Goal: Task Accomplishment & Management: Use online tool/utility

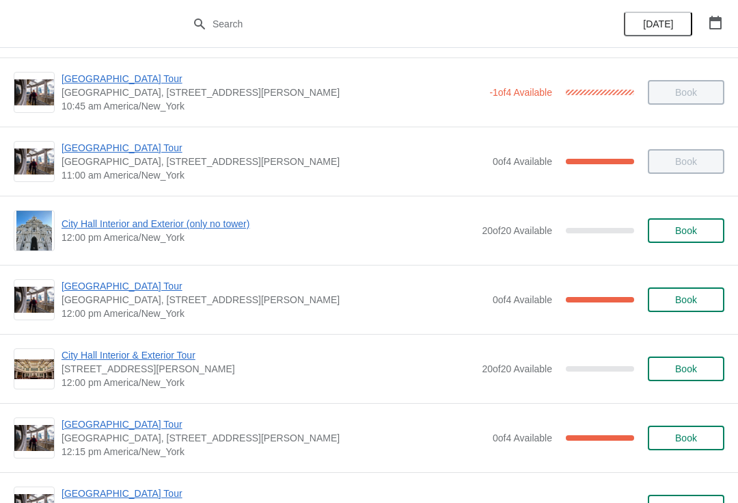
scroll to position [412, 0]
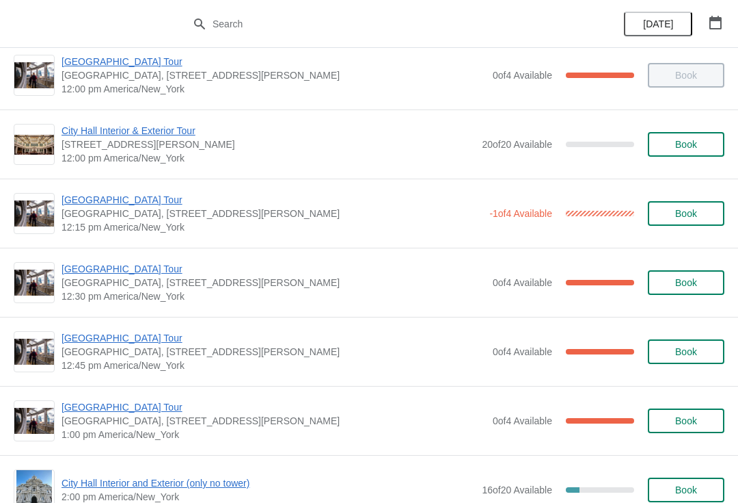
scroll to position [637, 0]
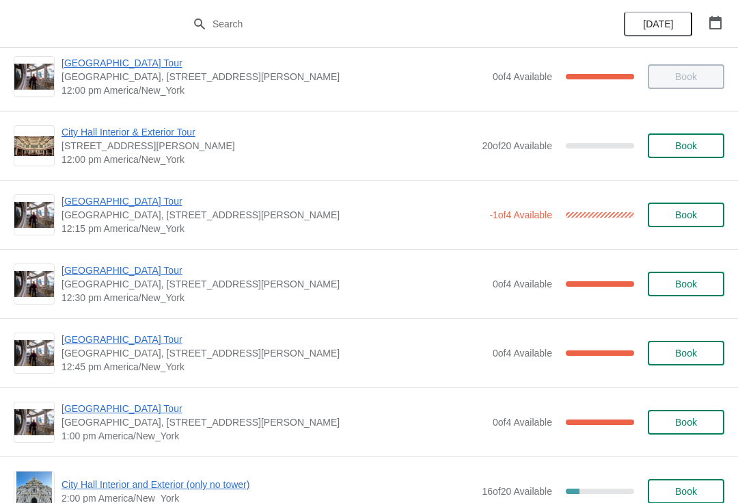
click at [151, 217] on span "[GEOGRAPHIC_DATA], [STREET_ADDRESS][PERSON_NAME]" at bounding box center [272, 215] width 421 height 14
click at [141, 219] on span "[GEOGRAPHIC_DATA], [STREET_ADDRESS][PERSON_NAME]" at bounding box center [272, 215] width 421 height 14
click at [133, 200] on span "[GEOGRAPHIC_DATA] Tour" at bounding box center [272, 201] width 421 height 14
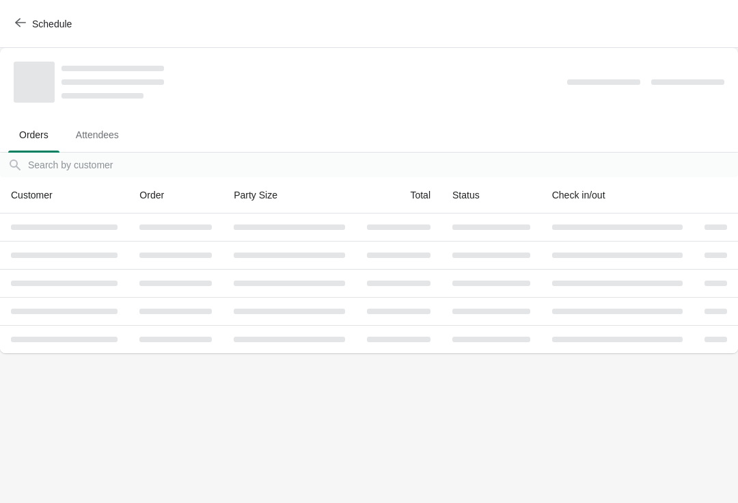
scroll to position [0, 0]
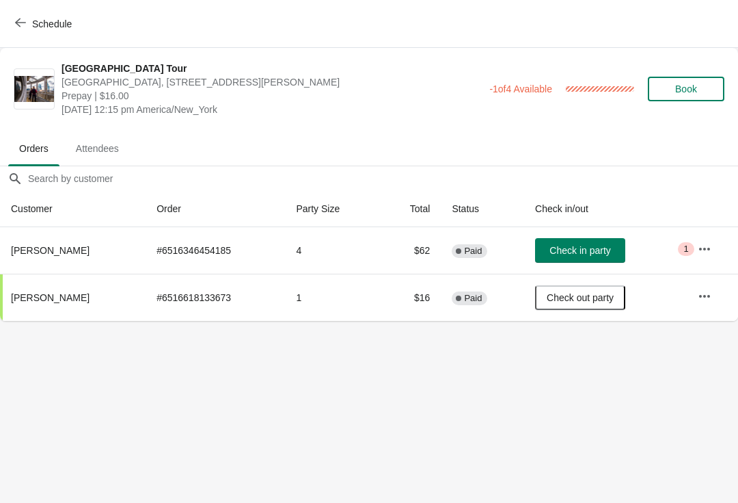
click at [589, 248] on span "Check in party" at bounding box center [580, 250] width 61 height 11
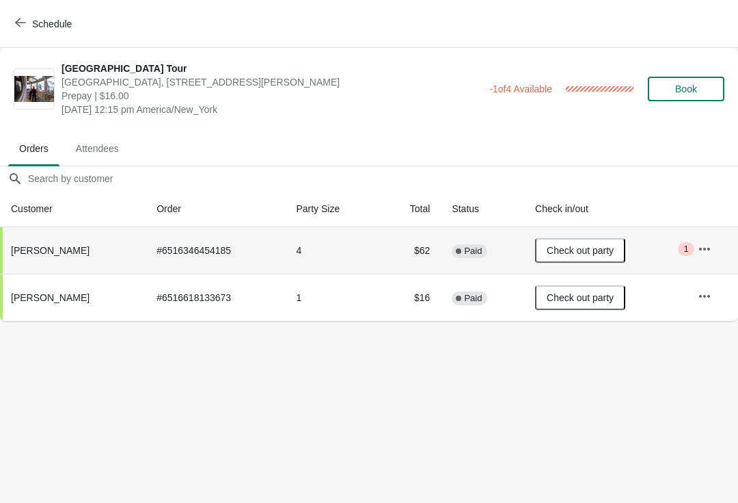
click at [25, 21] on icon "button" at bounding box center [20, 22] width 11 height 11
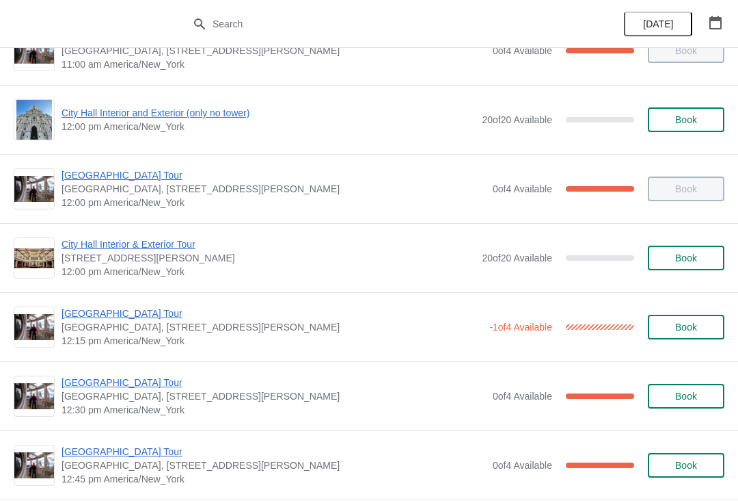
scroll to position [525, 0]
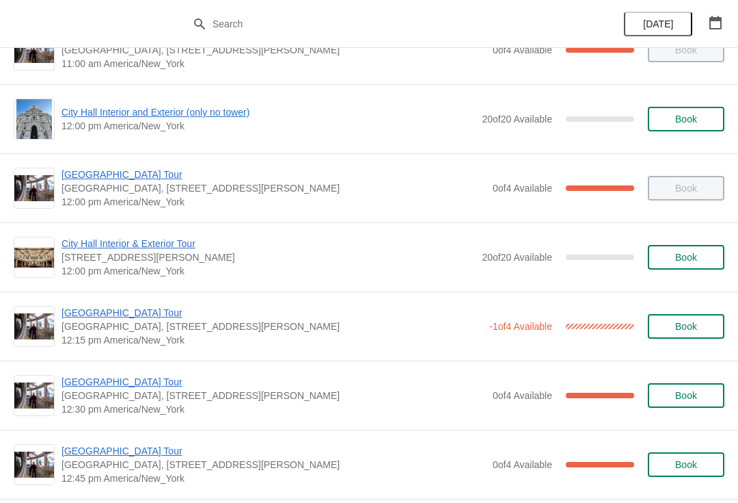
click at [598, 436] on div "City Hall Tower Tour City Hall Visitor Center, 1400 John F Kennedy Boulevard Su…" at bounding box center [369, 463] width 738 height 69
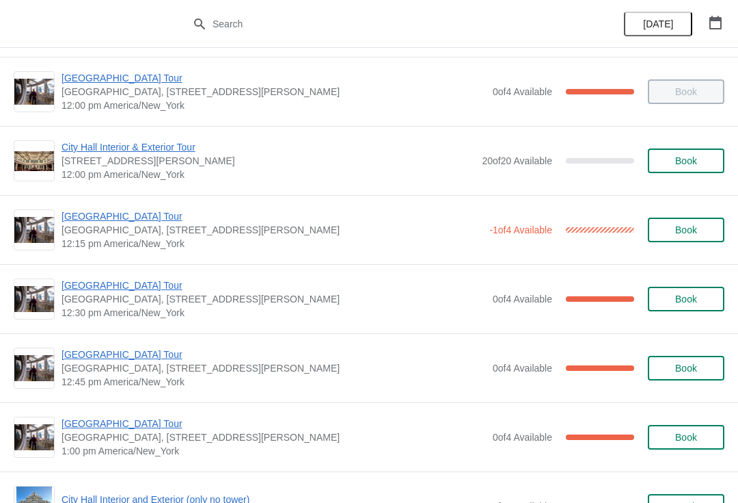
scroll to position [621, 0]
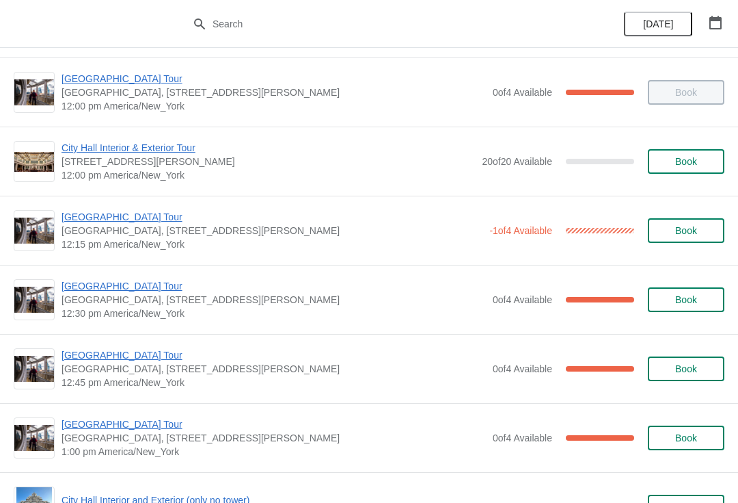
click at [147, 223] on span "[GEOGRAPHIC_DATA] Tour" at bounding box center [272, 217] width 421 height 14
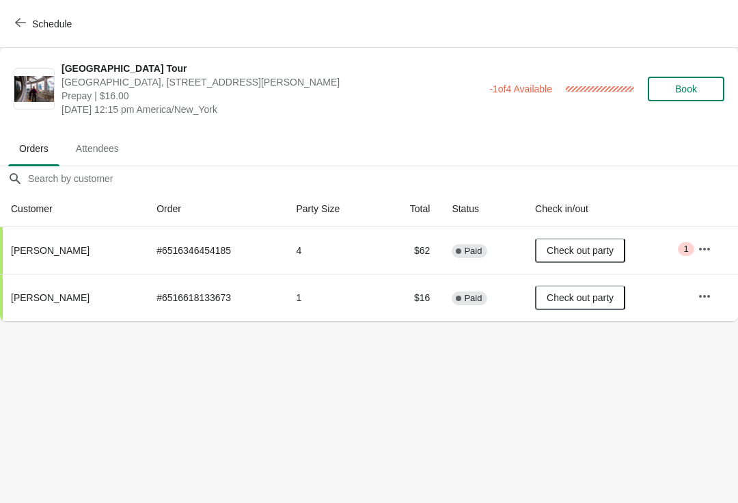
scroll to position [0, 0]
click at [31, 23] on span "Schedule" at bounding box center [45, 23] width 54 height 13
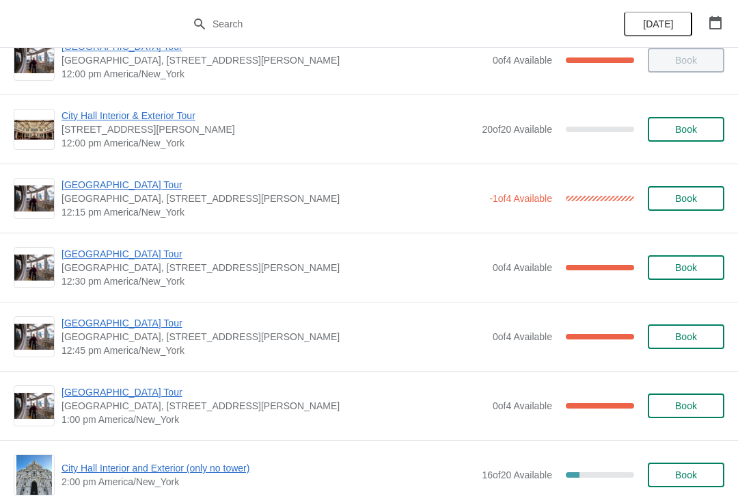
scroll to position [654, 0]
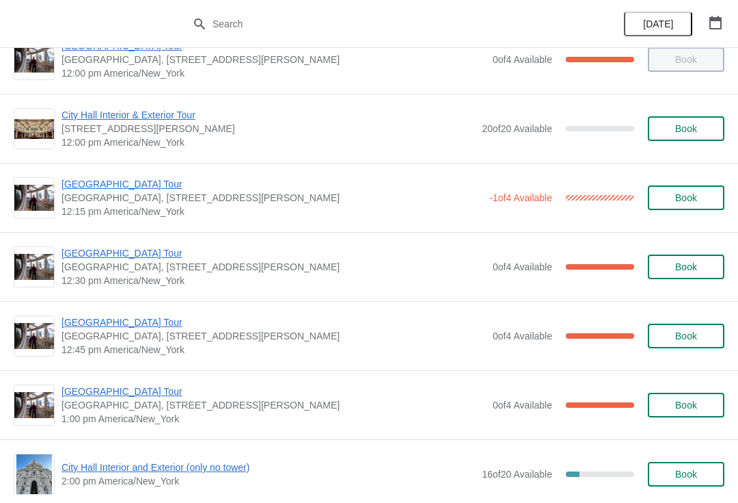
click at [98, 409] on span "[GEOGRAPHIC_DATA], [STREET_ADDRESS][PERSON_NAME]" at bounding box center [274, 405] width 425 height 14
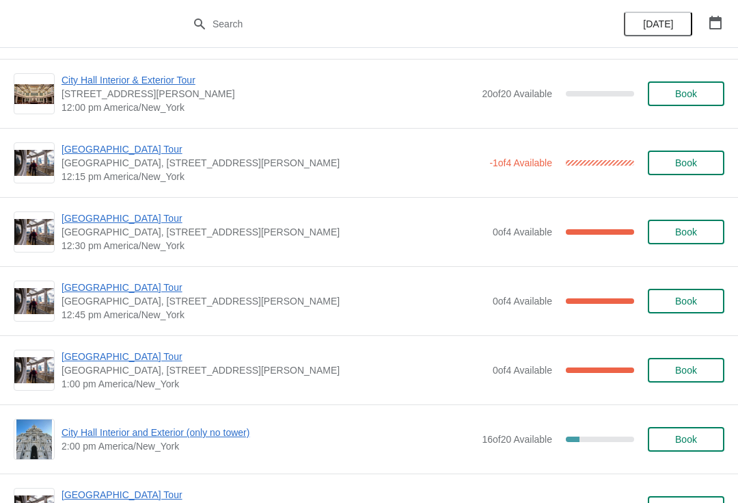
scroll to position [687, 0]
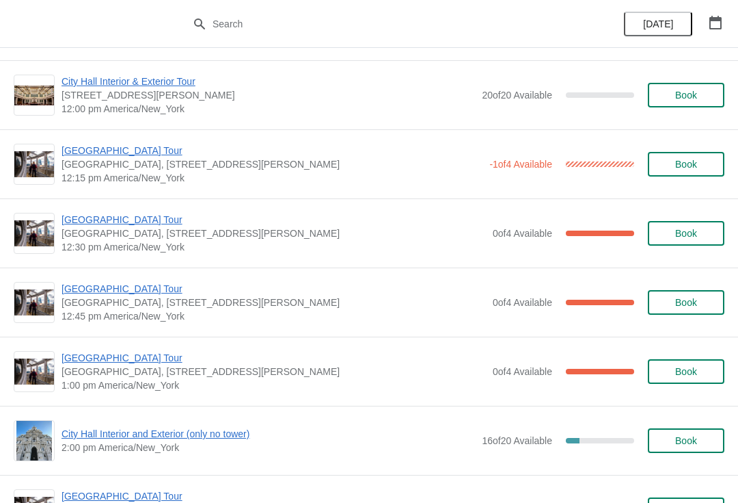
click at [122, 293] on span "[GEOGRAPHIC_DATA] Tour" at bounding box center [274, 289] width 425 height 14
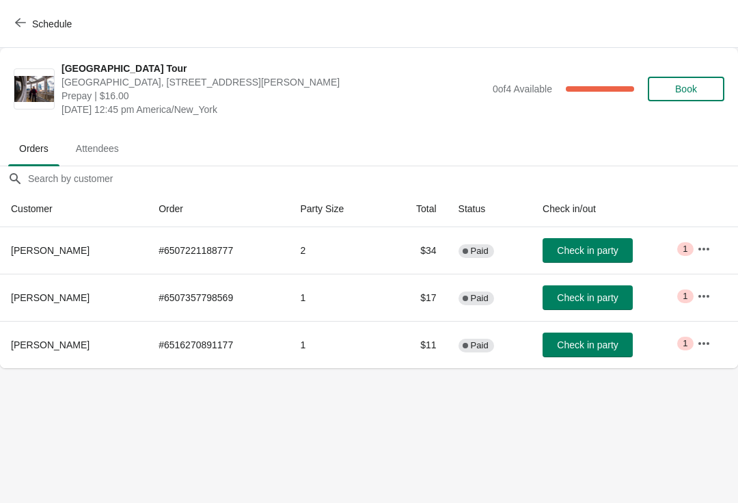
click at [585, 306] on button "Check in party" at bounding box center [588, 297] width 90 height 25
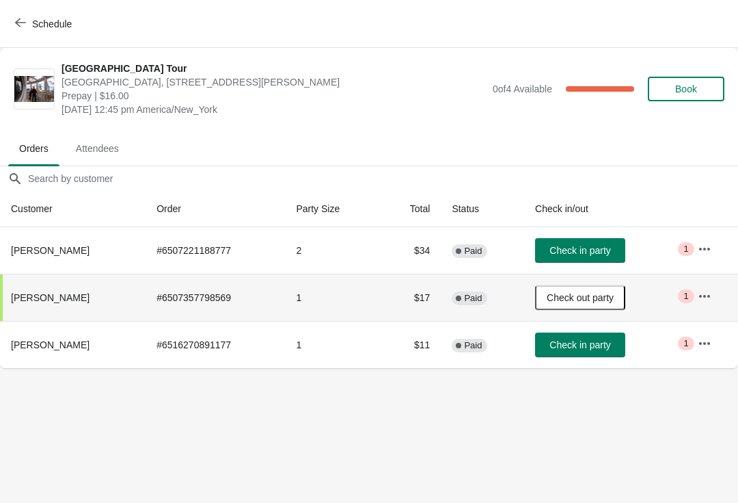
click at [586, 293] on span "Check out party" at bounding box center [580, 297] width 67 height 11
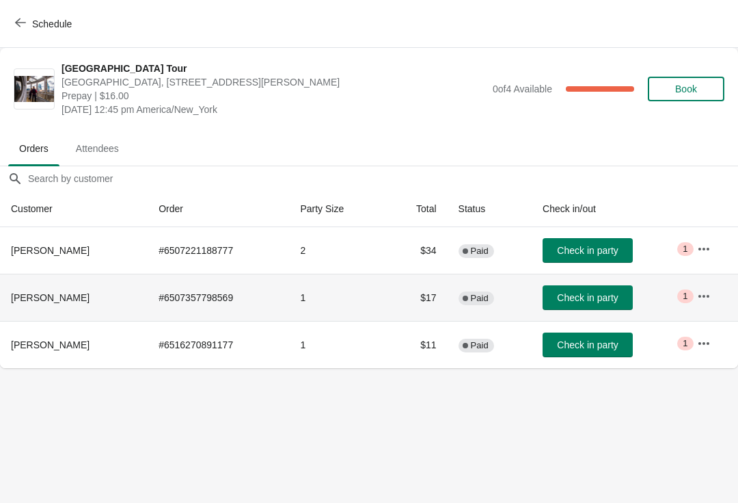
click at [628, 297] on button "Check in party" at bounding box center [588, 297] width 90 height 25
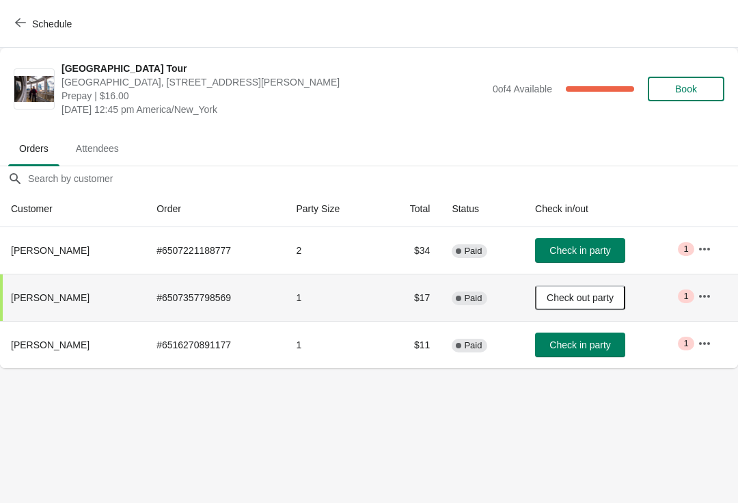
click at [589, 251] on span "Check in party" at bounding box center [580, 250] width 61 height 11
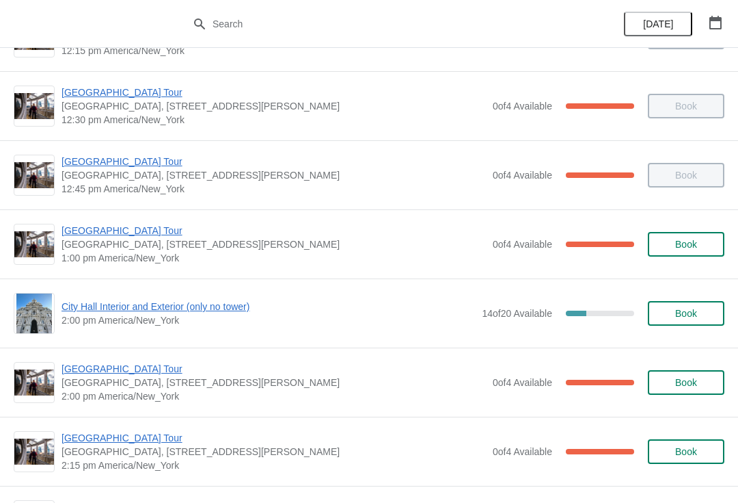
scroll to position [834, 0]
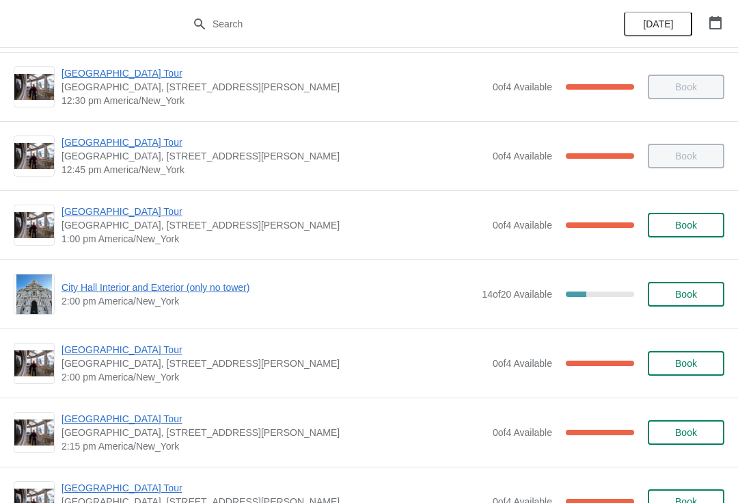
click at [140, 212] on span "[GEOGRAPHIC_DATA] Tour" at bounding box center [274, 211] width 425 height 14
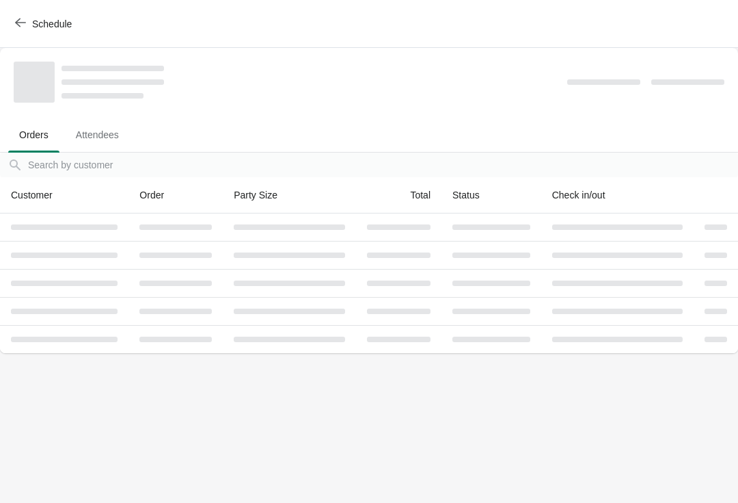
scroll to position [0, 0]
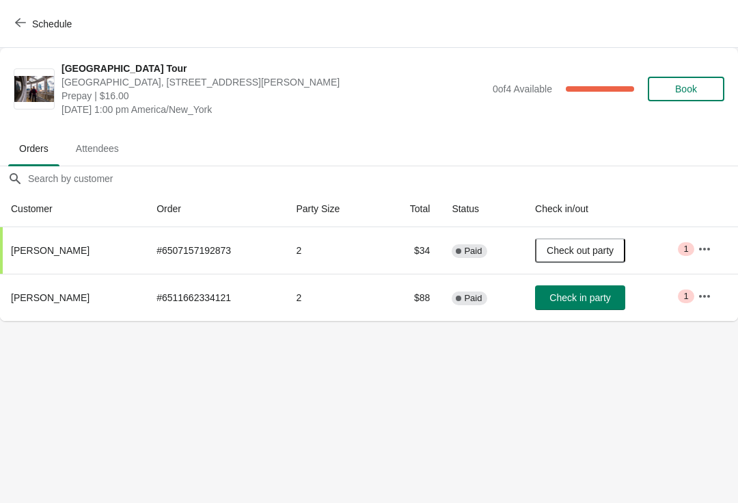
click at [594, 303] on span "Check in party" at bounding box center [580, 297] width 61 height 11
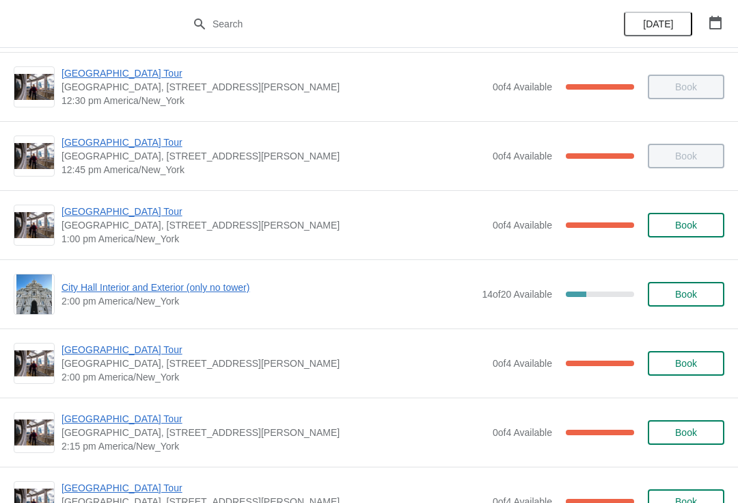
scroll to position [834, 0]
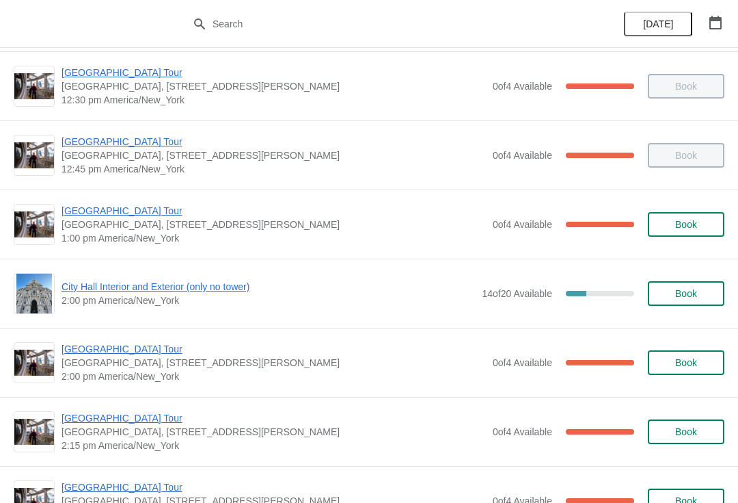
click at [220, 289] on span "City Hall Interior and Exterior (only no tower)" at bounding box center [269, 287] width 414 height 14
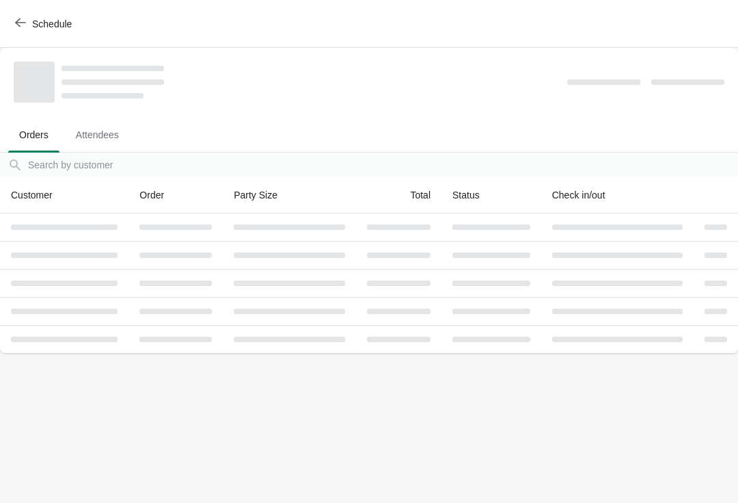
scroll to position [0, 0]
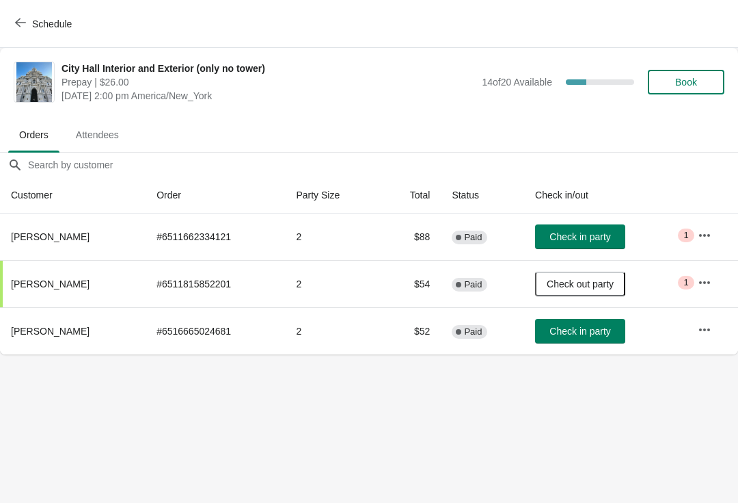
click at [10, 25] on button "Schedule" at bounding box center [45, 24] width 76 height 25
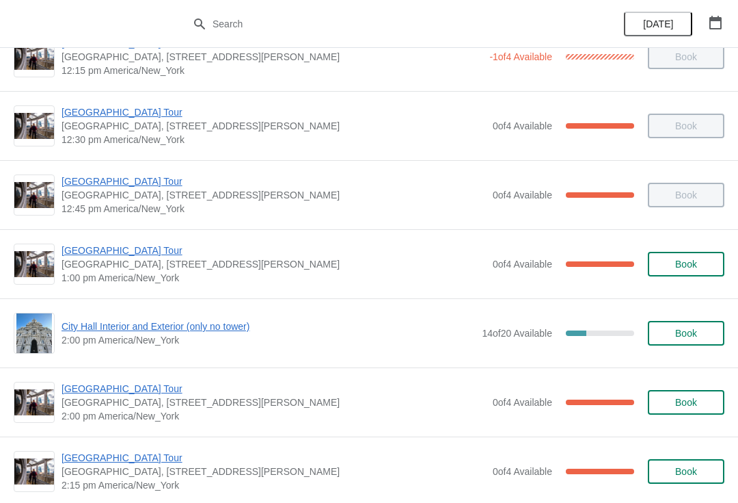
scroll to position [794, 0]
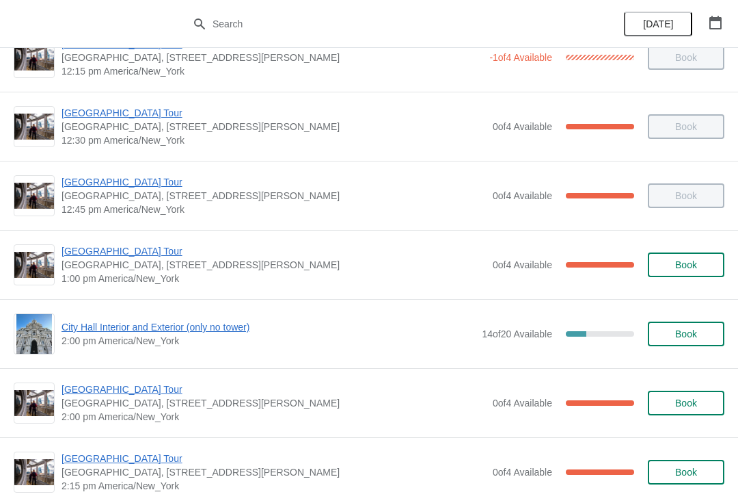
click at [118, 246] on span "[GEOGRAPHIC_DATA] Tour" at bounding box center [274, 251] width 425 height 14
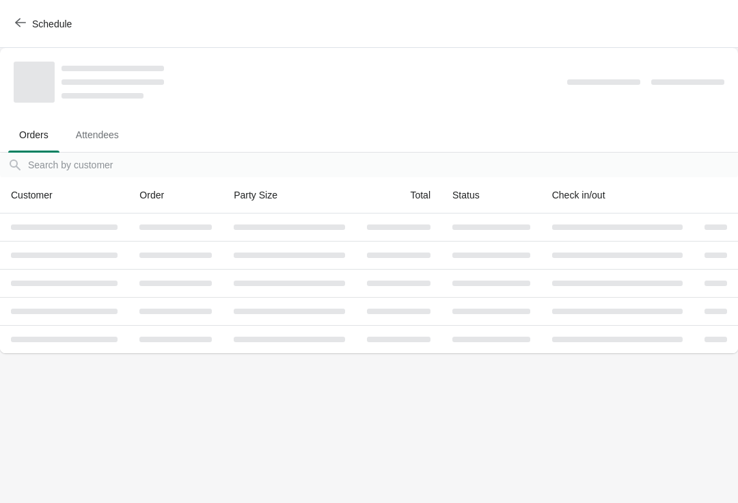
scroll to position [0, 0]
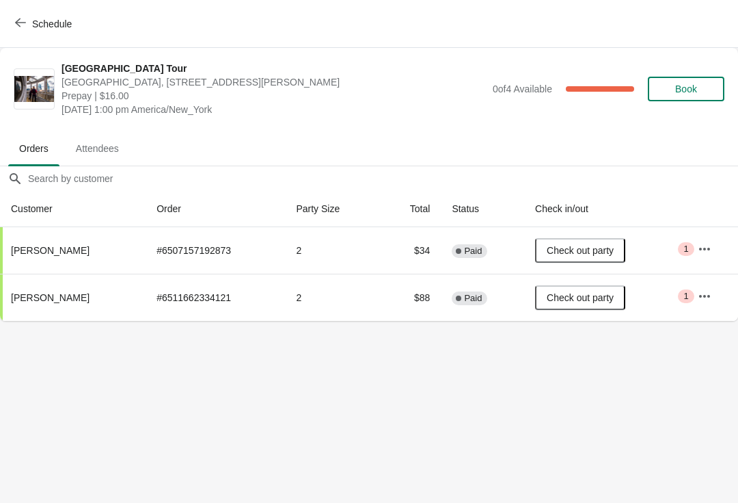
click at [10, 30] on button "Schedule" at bounding box center [45, 24] width 76 height 25
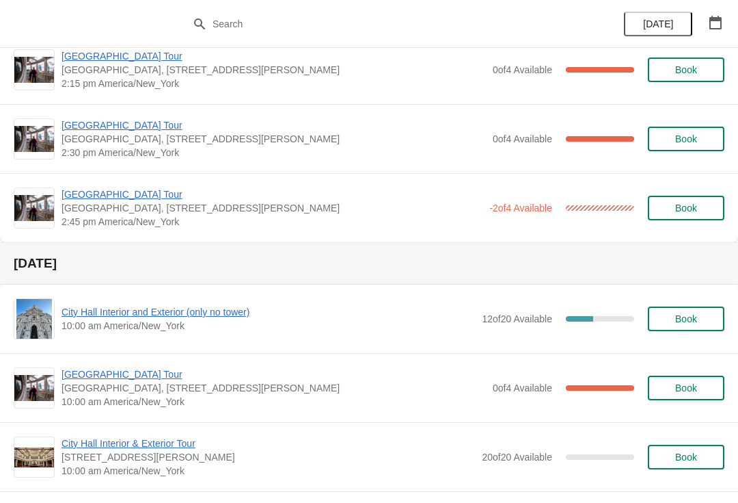
scroll to position [1197, 0]
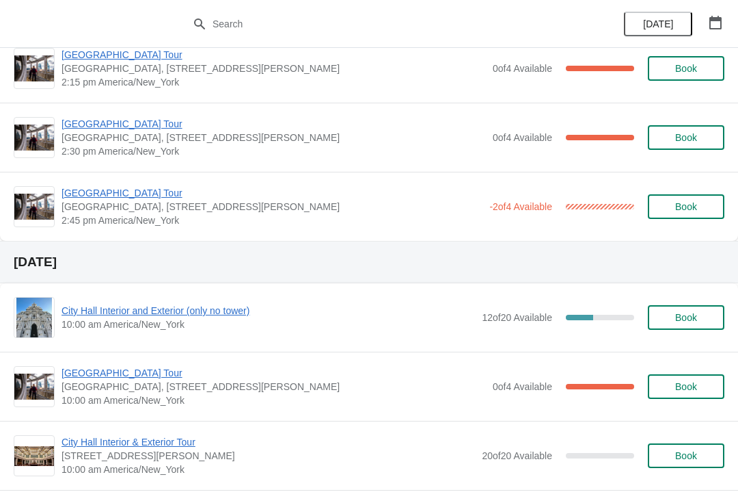
click at [139, 195] on span "[GEOGRAPHIC_DATA] Tour" at bounding box center [272, 193] width 421 height 14
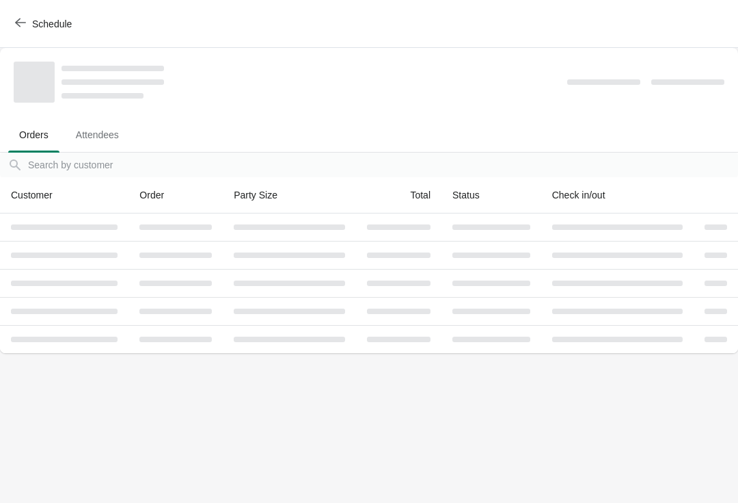
scroll to position [0, 0]
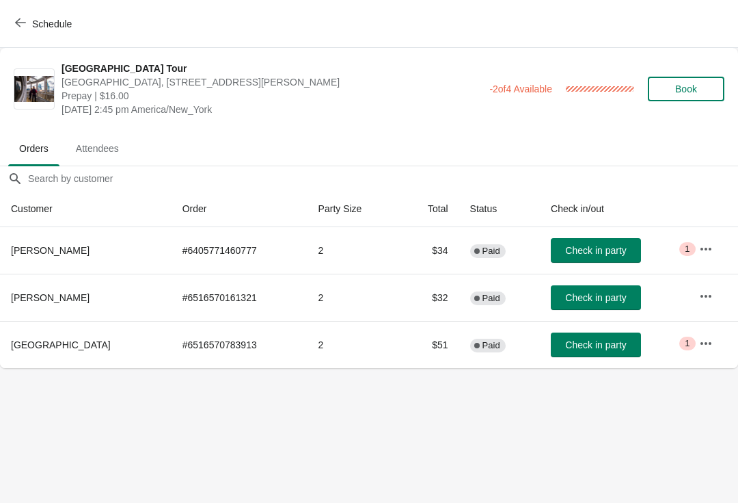
click at [18, 23] on icon "button" at bounding box center [20, 22] width 11 height 11
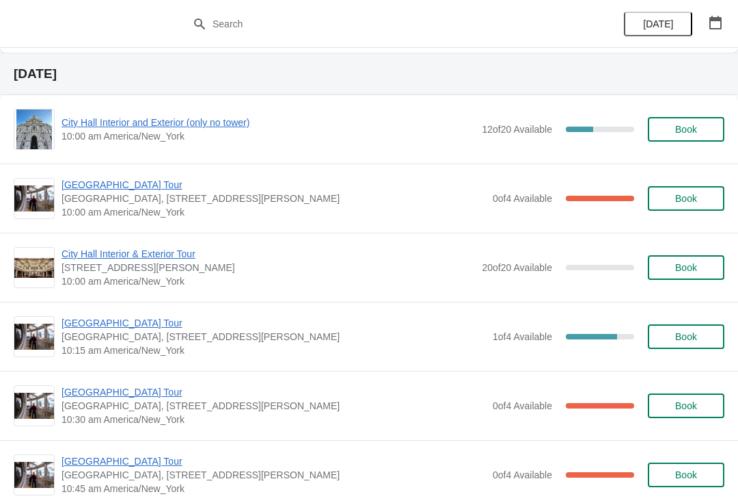
scroll to position [1386, 0]
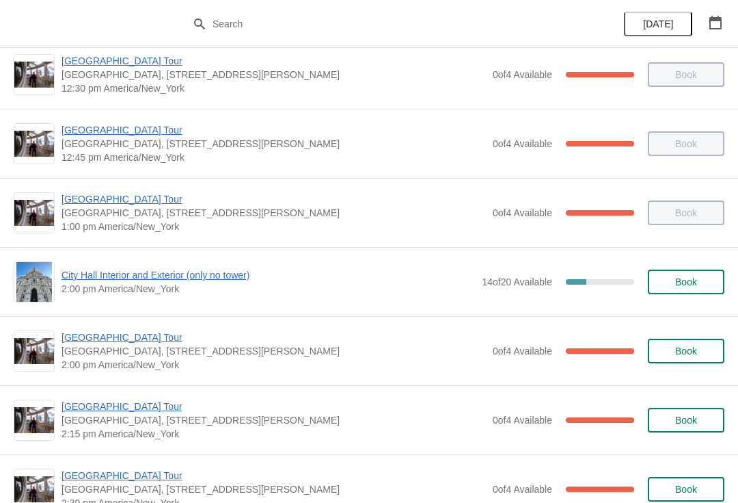
scroll to position [847, 0]
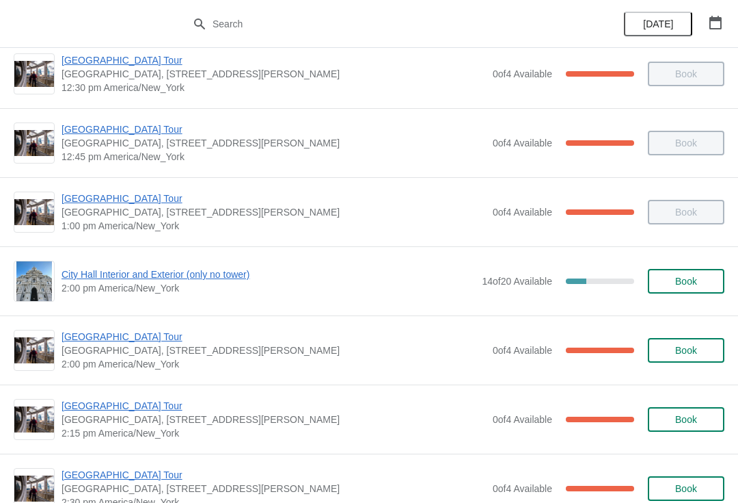
click at [142, 341] on span "[GEOGRAPHIC_DATA] Tour" at bounding box center [274, 337] width 425 height 14
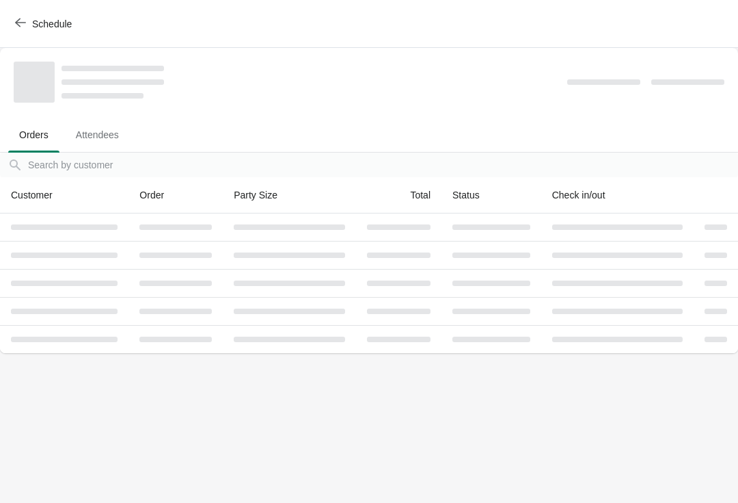
scroll to position [0, 0]
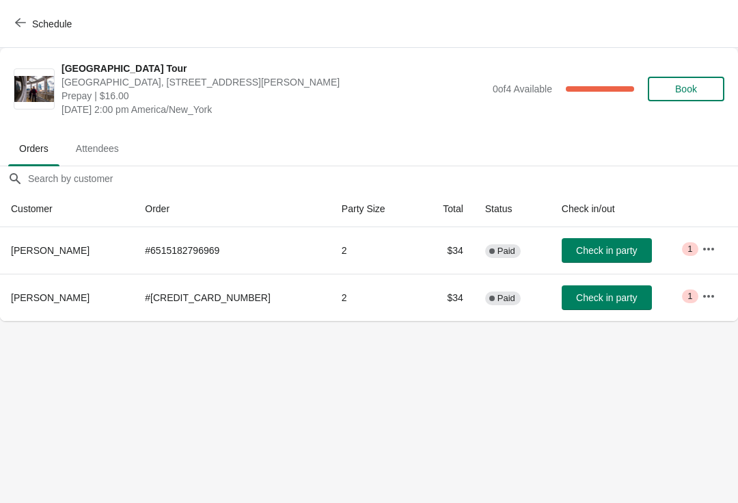
click at [13, 34] on button "Schedule" at bounding box center [45, 24] width 76 height 25
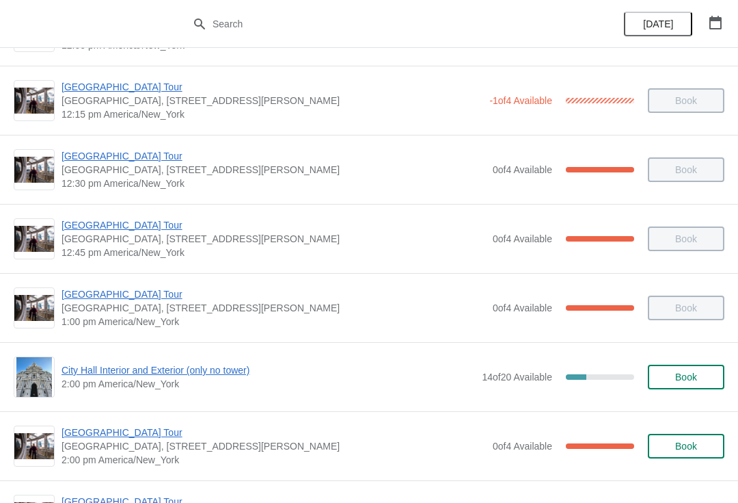
scroll to position [752, 0]
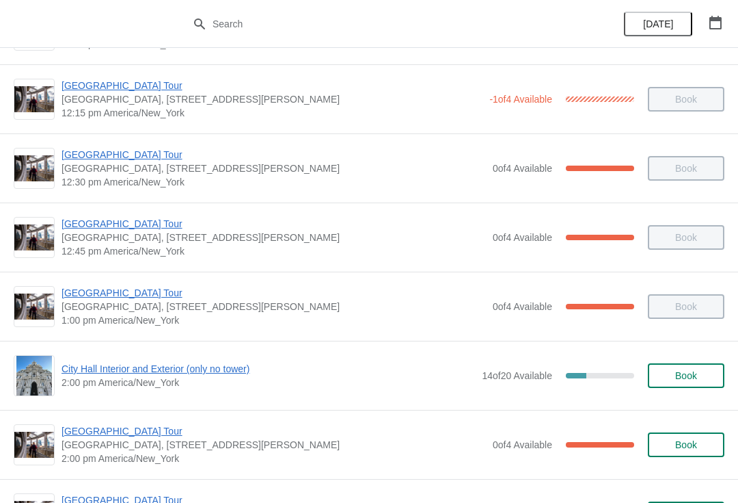
click at [112, 371] on span "City Hall Interior and Exterior (only no tower)" at bounding box center [269, 369] width 414 height 14
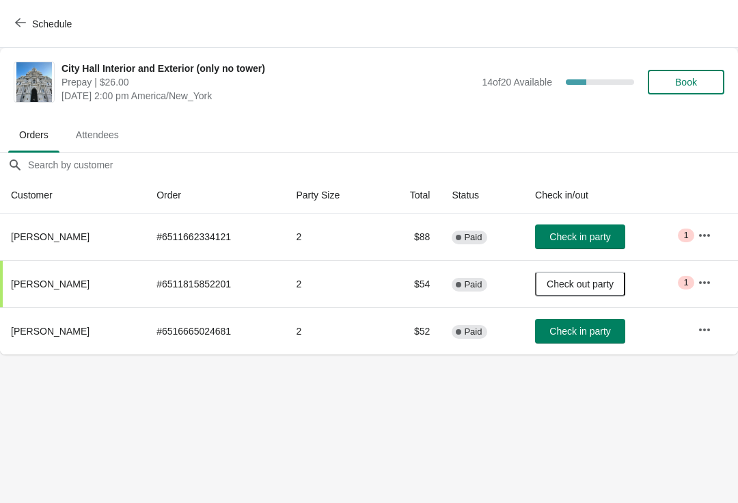
click at [25, 23] on icon "button" at bounding box center [20, 22] width 11 height 11
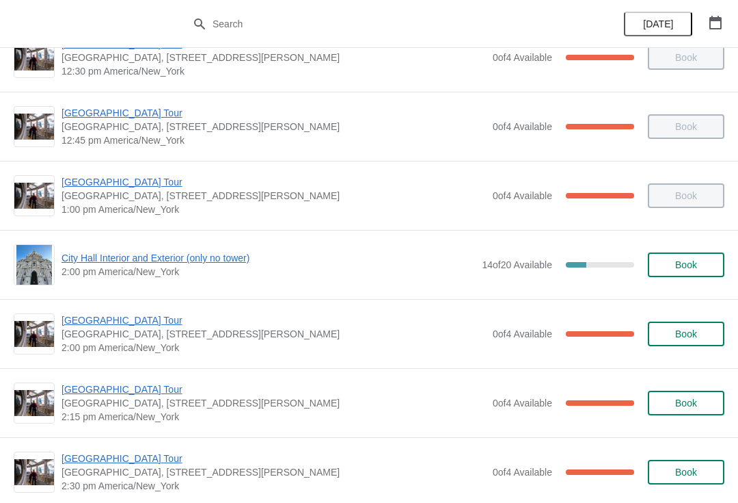
scroll to position [864, 0]
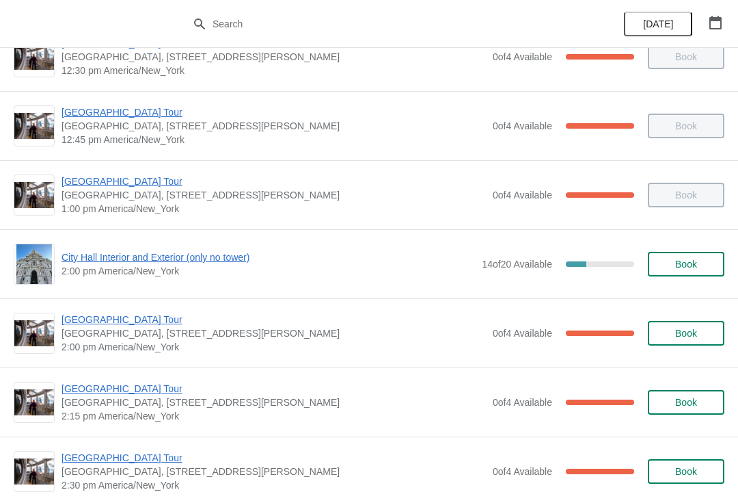
click at [122, 325] on span "[GEOGRAPHIC_DATA] Tour" at bounding box center [274, 319] width 425 height 14
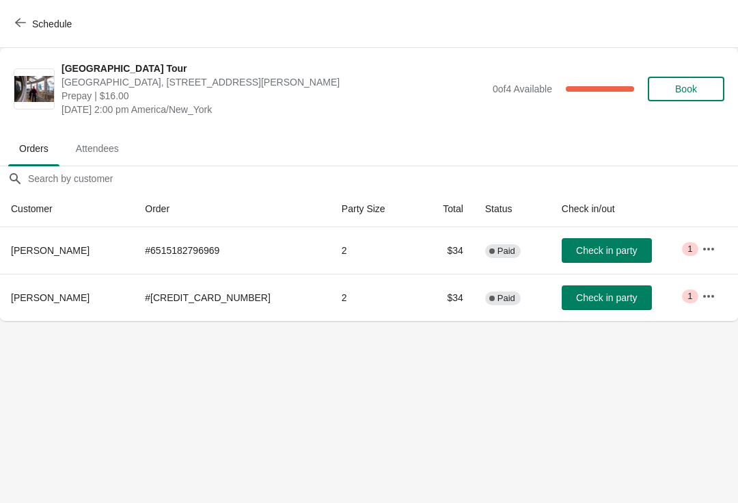
scroll to position [0, 0]
click at [576, 295] on span "Check in party" at bounding box center [606, 297] width 61 height 11
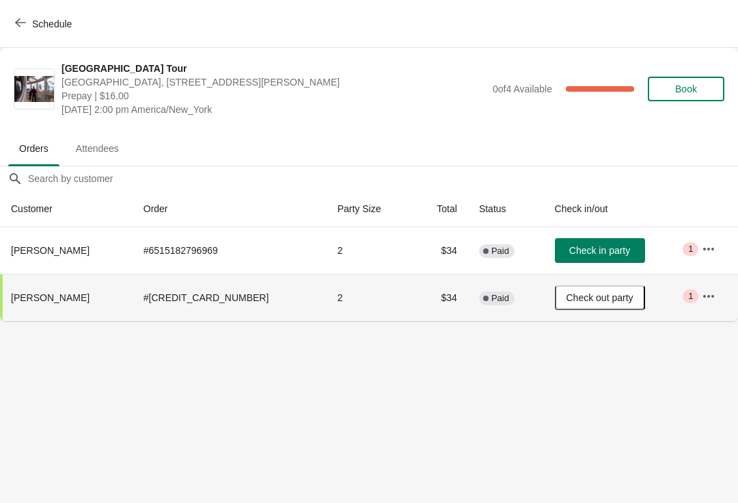
click at [25, 12] on button "Schedule" at bounding box center [45, 24] width 76 height 25
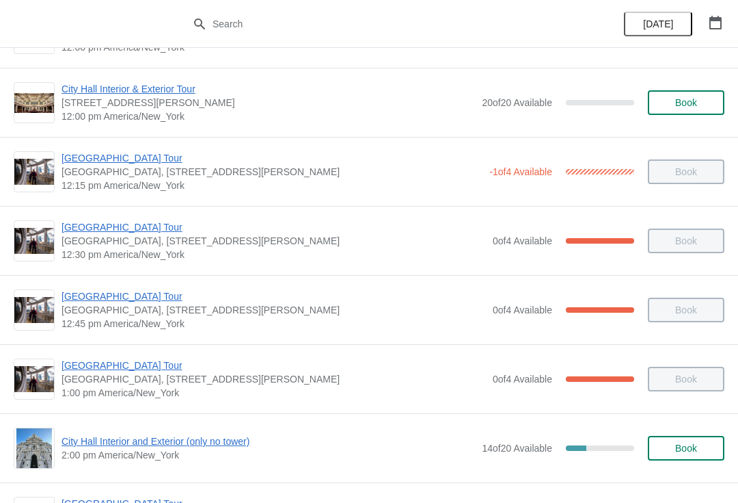
scroll to position [693, 0]
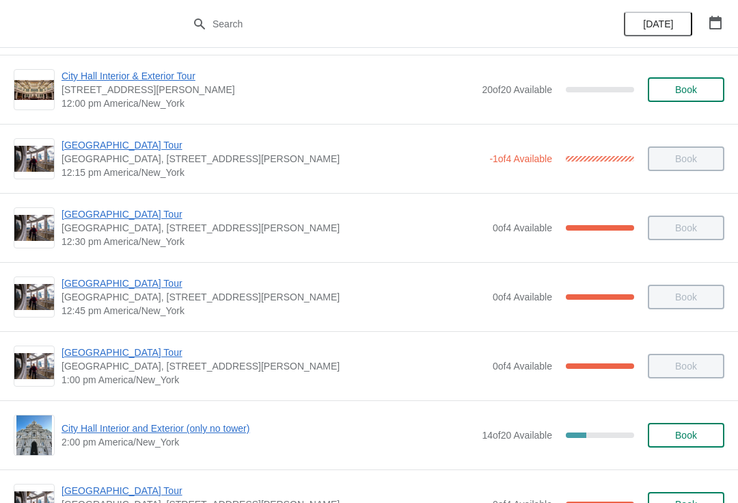
click at [217, 431] on span "City Hall Interior and Exterior (only no tower)" at bounding box center [269, 428] width 414 height 14
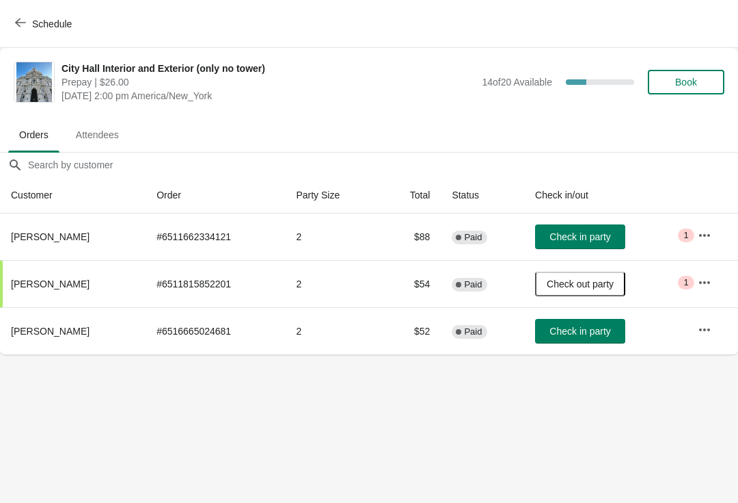
click at [593, 245] on button "Check in party" at bounding box center [580, 236] width 90 height 25
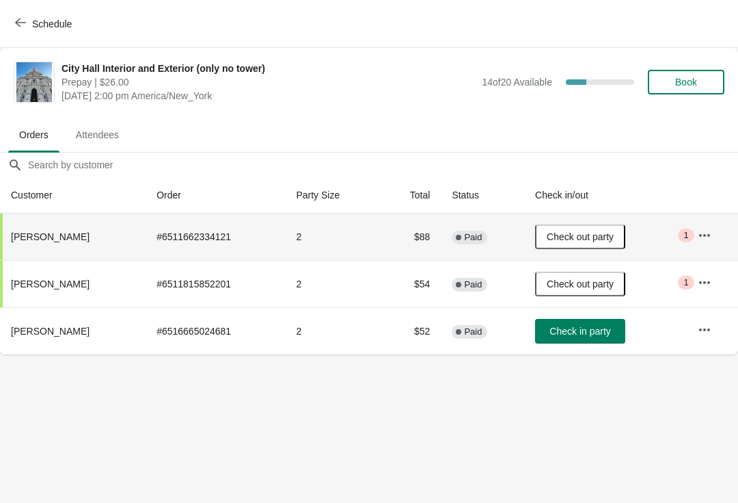
click at [28, 32] on button "Schedule" at bounding box center [45, 24] width 76 height 25
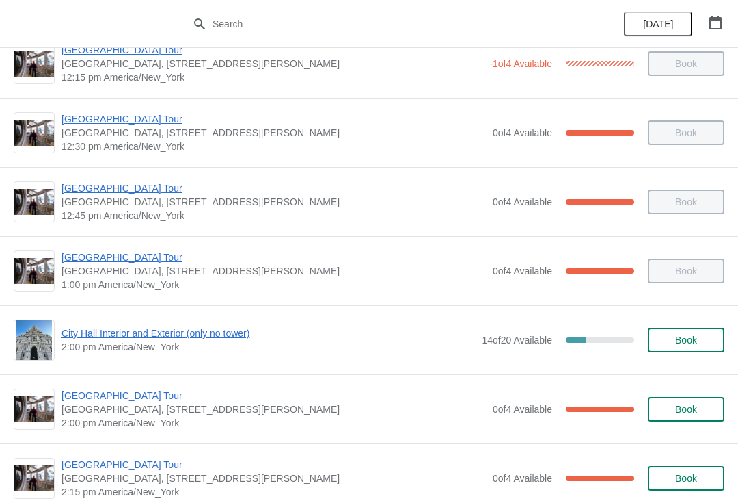
scroll to position [790, 0]
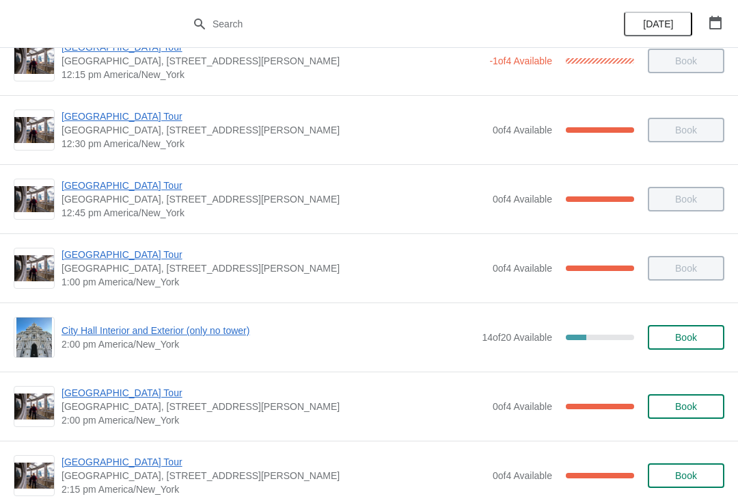
click at [130, 395] on span "[GEOGRAPHIC_DATA] Tour" at bounding box center [274, 393] width 425 height 14
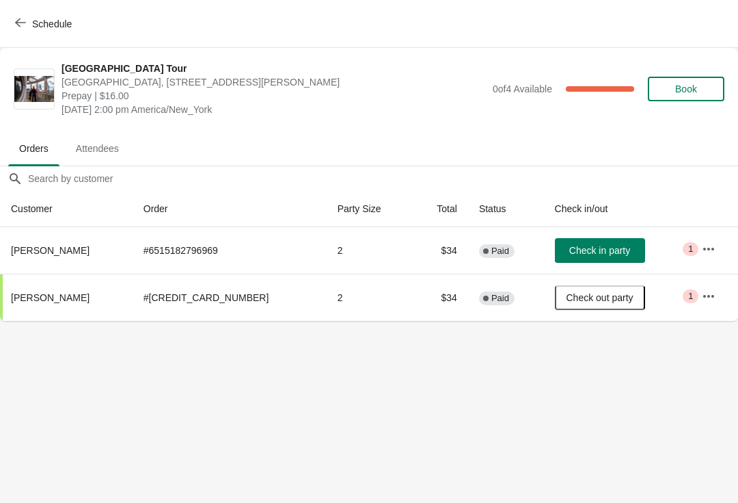
click at [16, 34] on button "Schedule" at bounding box center [45, 24] width 76 height 25
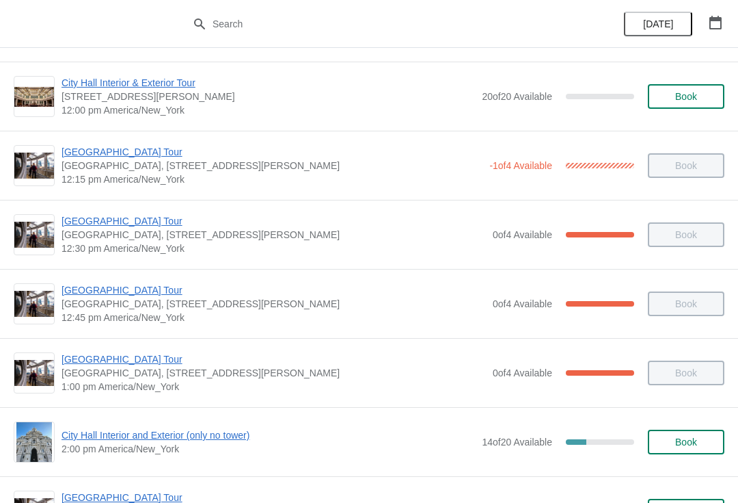
scroll to position [691, 0]
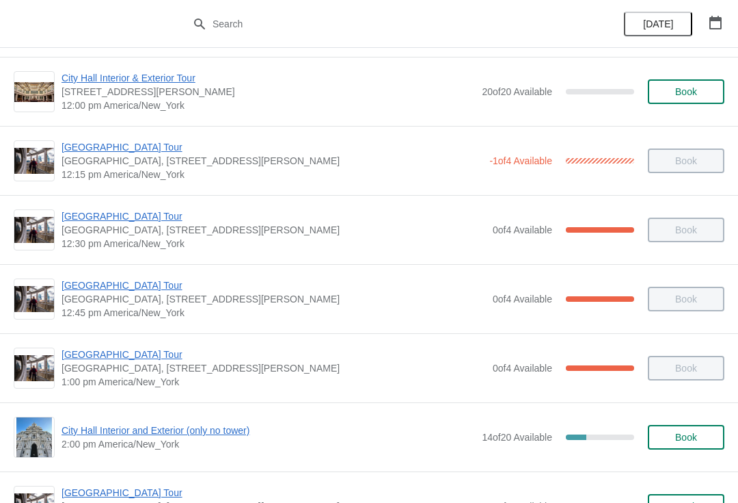
click at [228, 434] on span "City Hall Interior and Exterior (only no tower)" at bounding box center [269, 430] width 414 height 14
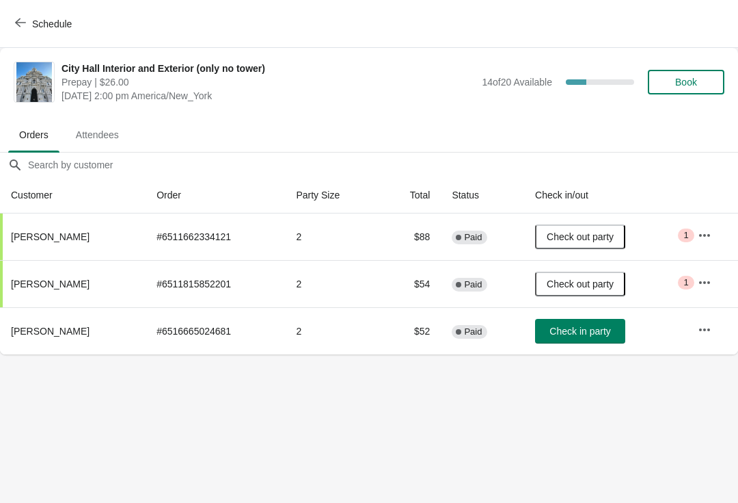
click at [604, 330] on span "Check in party" at bounding box center [580, 330] width 61 height 11
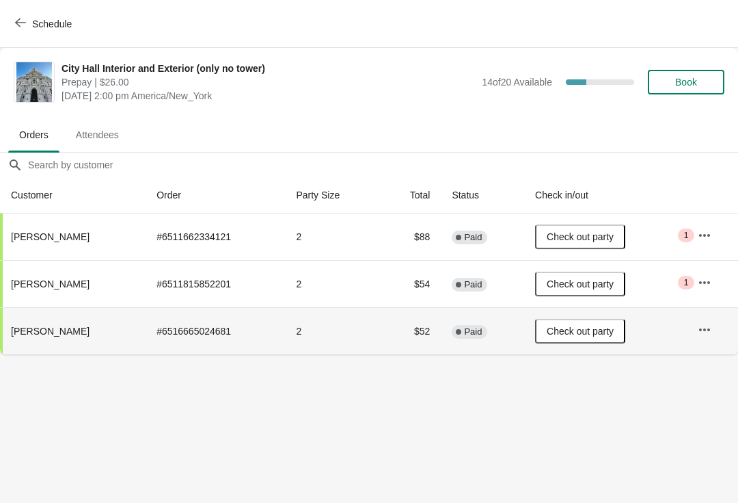
click at [21, 31] on button "Schedule" at bounding box center [45, 24] width 76 height 25
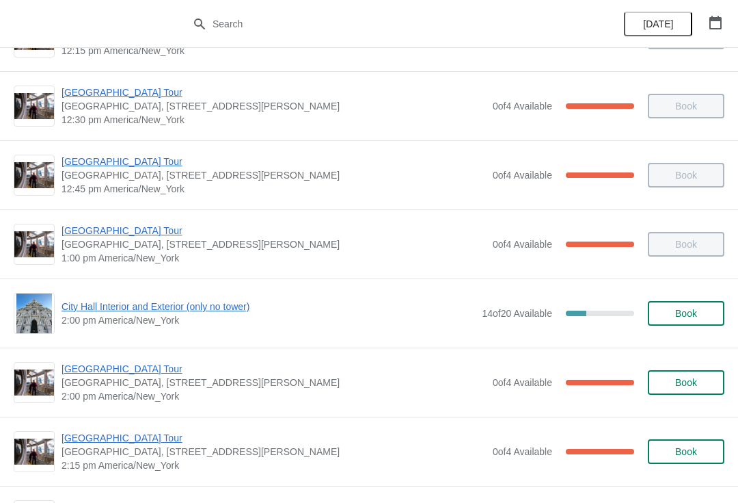
scroll to position [822, 0]
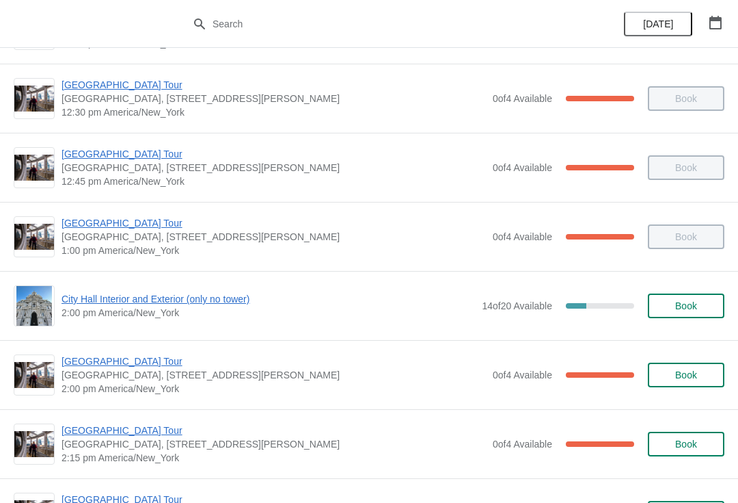
click at [128, 363] on span "[GEOGRAPHIC_DATA] Tour" at bounding box center [274, 361] width 425 height 14
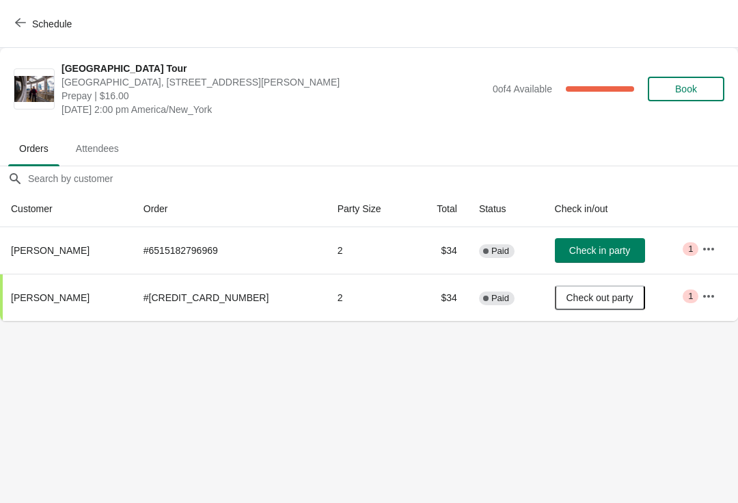
scroll to position [0, 0]
click at [574, 254] on span "Check in party" at bounding box center [600, 250] width 61 height 11
